Goal: Book appointment/travel/reservation

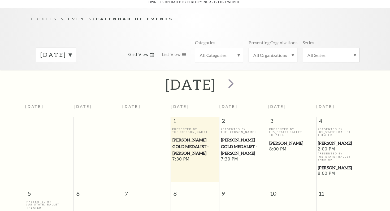
scroll to position [47, 0]
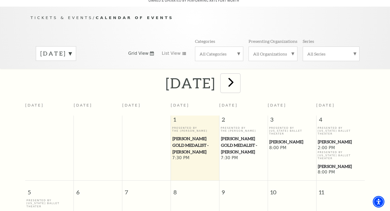
click at [238, 79] on span "next" at bounding box center [230, 82] width 15 height 15
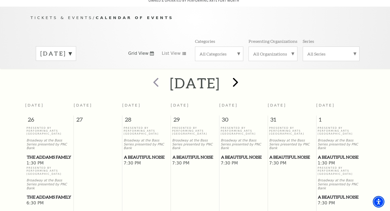
click at [249, 79] on div at bounding box center [234, 83] width 29 height 19
click at [72, 50] on label "November 2025" at bounding box center [55, 54] width 31 height 8
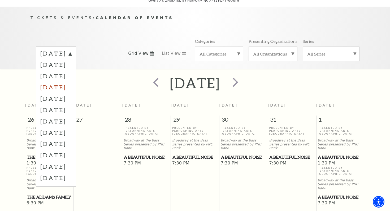
click at [72, 82] on label "January 2026" at bounding box center [55, 87] width 31 height 11
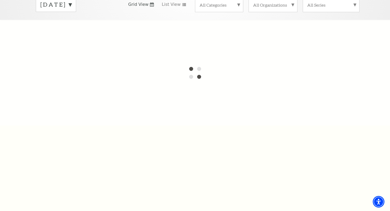
scroll to position [24, 0]
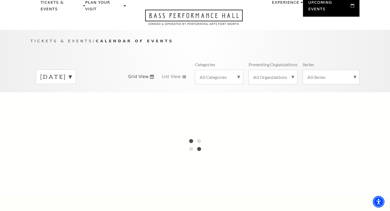
click at [72, 73] on label "November 2025" at bounding box center [55, 77] width 31 height 8
click at [72, 82] on label "November 2025" at bounding box center [55, 87] width 31 height 11
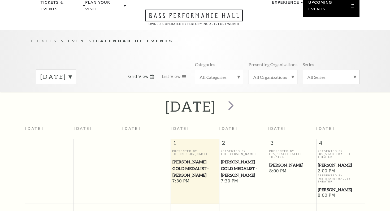
scroll to position [47, 0]
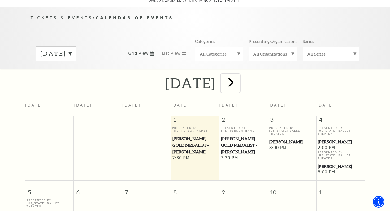
click at [238, 78] on span "next" at bounding box center [230, 82] width 15 height 15
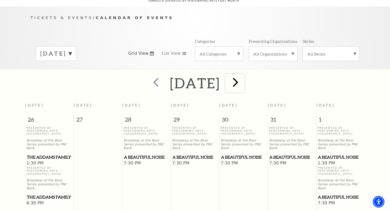
click at [243, 79] on span "next" at bounding box center [235, 82] width 15 height 15
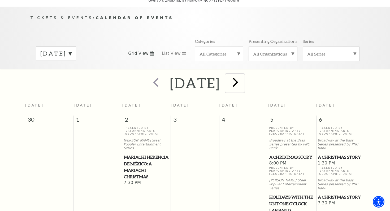
click at [243, 79] on span "next" at bounding box center [235, 82] width 15 height 15
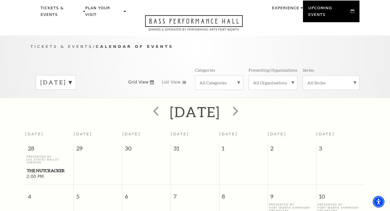
scroll to position [12, 0]
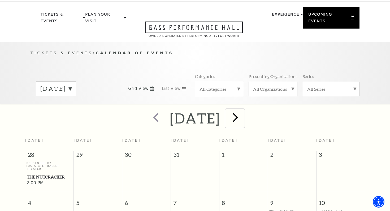
click at [243, 114] on span "next" at bounding box center [235, 117] width 15 height 15
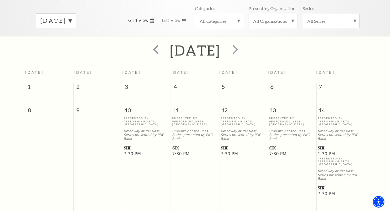
scroll to position [16, 0]
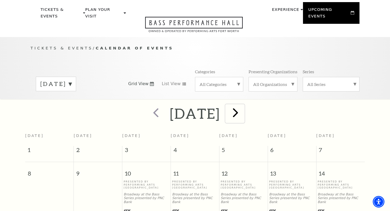
click at [243, 106] on span "next" at bounding box center [235, 112] width 15 height 15
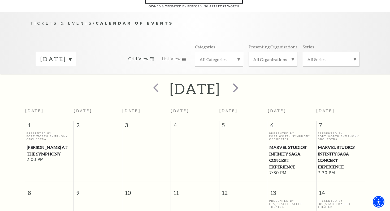
scroll to position [0, 0]
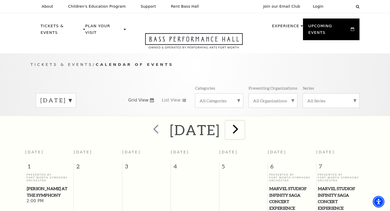
click at [243, 126] on span "next" at bounding box center [235, 129] width 15 height 15
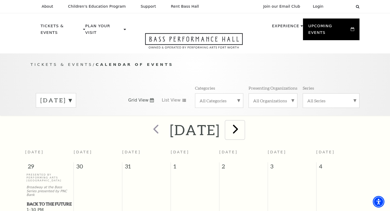
click at [243, 123] on span "next" at bounding box center [235, 129] width 15 height 15
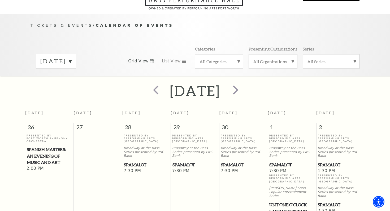
scroll to position [38, 0]
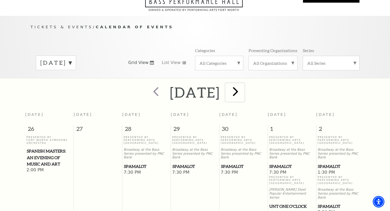
click at [243, 86] on span "next" at bounding box center [235, 91] width 15 height 15
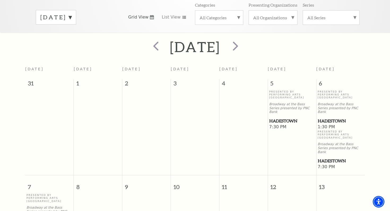
scroll to position [0, 0]
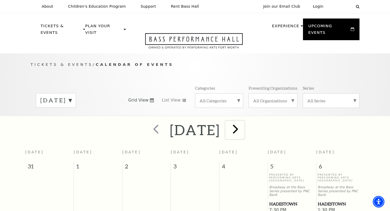
click at [243, 122] on span "next" at bounding box center [235, 129] width 15 height 15
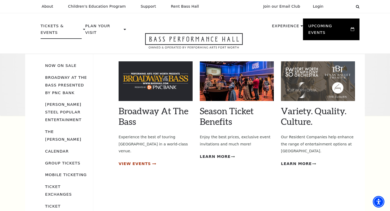
click at [125, 161] on span "View Events" at bounding box center [134, 164] width 32 height 7
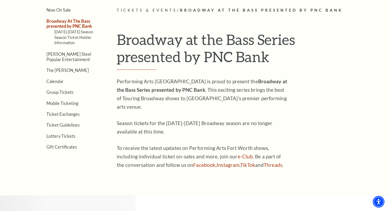
scroll to position [138, 0]
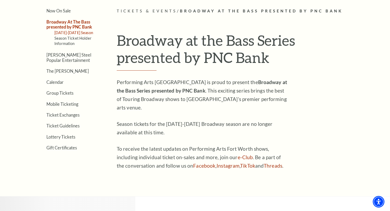
click at [80, 33] on link "2025-2026 Season" at bounding box center [73, 32] width 39 height 5
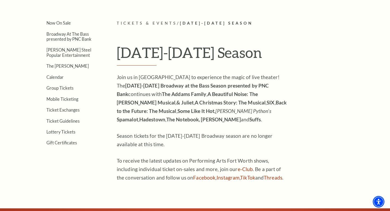
scroll to position [126, 0]
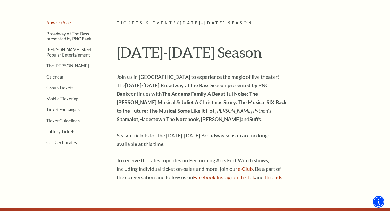
click at [60, 21] on link "Now On Sale" at bounding box center [58, 22] width 24 height 5
